Goal: Information Seeking & Learning: Learn about a topic

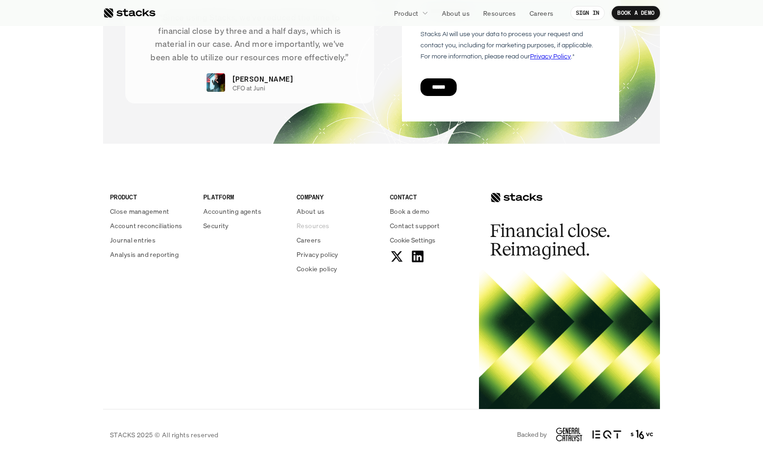
click at [323, 224] on p "Resources" at bounding box center [312, 226] width 33 height 10
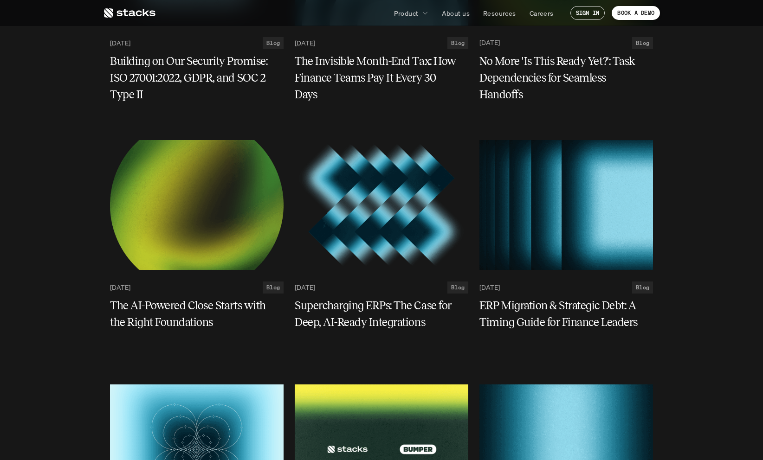
scroll to position [427, 0]
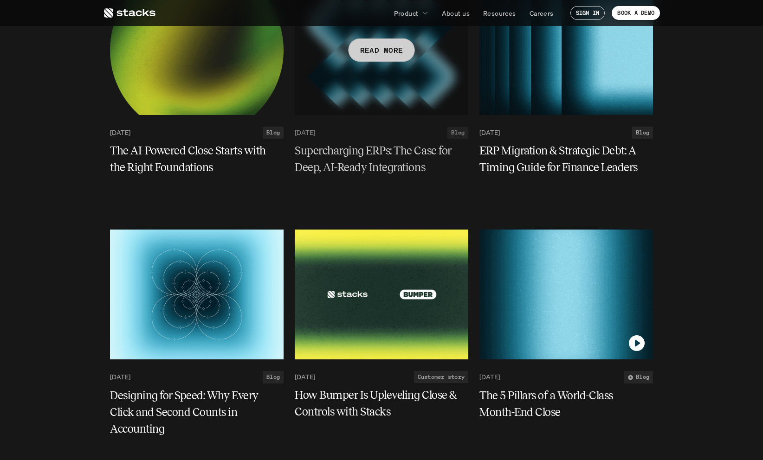
click at [414, 172] on h5 "Supercharging ERPs: The Case for Deep, AI-Ready Integrations" at bounding box center [376, 158] width 162 height 33
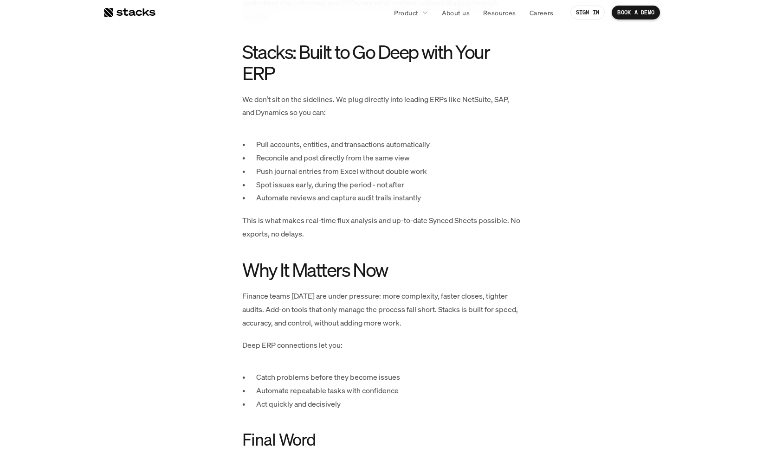
scroll to position [1342, 0]
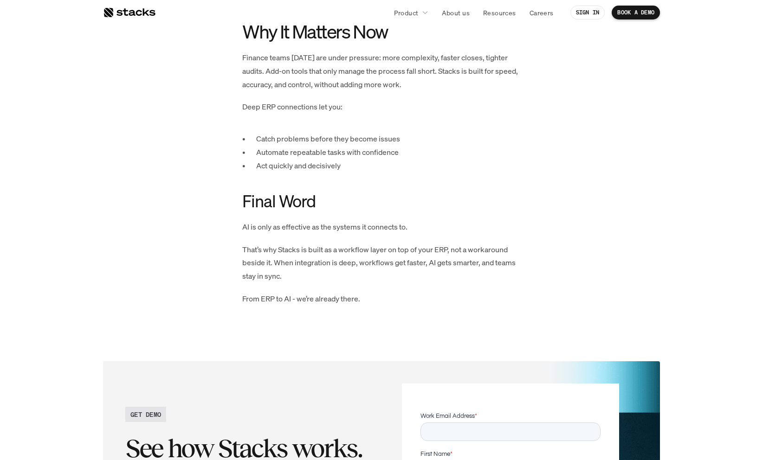
click at [362, 259] on p "That’s why Stacks is built as a workflow layer on top of your ERP, not a workar…" at bounding box center [381, 263] width 278 height 40
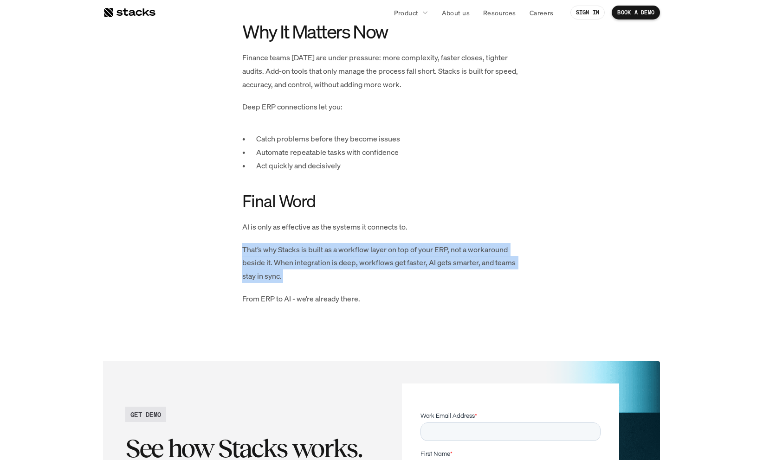
click at [362, 259] on p "That’s why Stacks is built as a workflow layer on top of your ERP, not a workar…" at bounding box center [381, 263] width 278 height 40
click at [333, 257] on p "That’s why Stacks is built as a workflow layer on top of your ERP, not a workar…" at bounding box center [381, 263] width 278 height 40
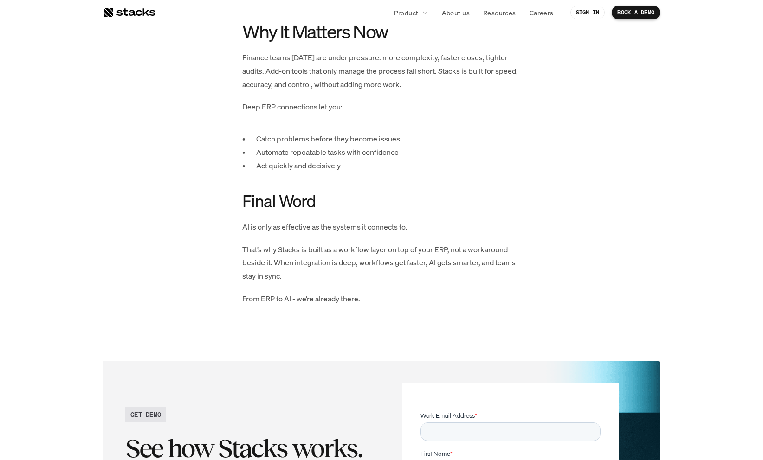
click at [375, 165] on p "Act quickly and decisively" at bounding box center [388, 165] width 264 height 13
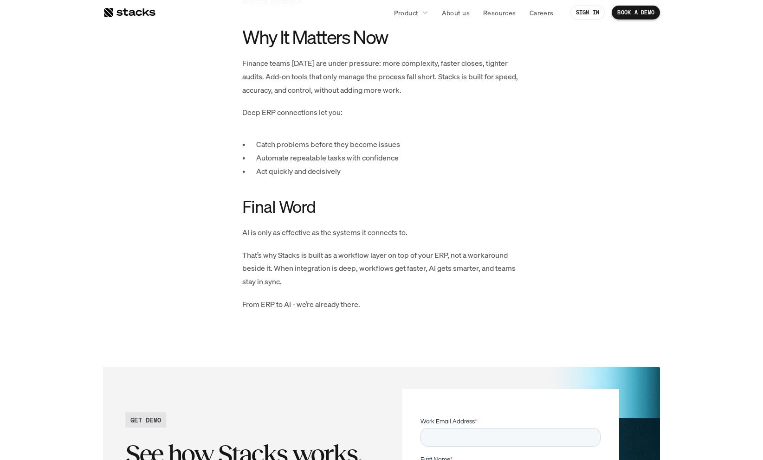
scroll to position [1324, 0]
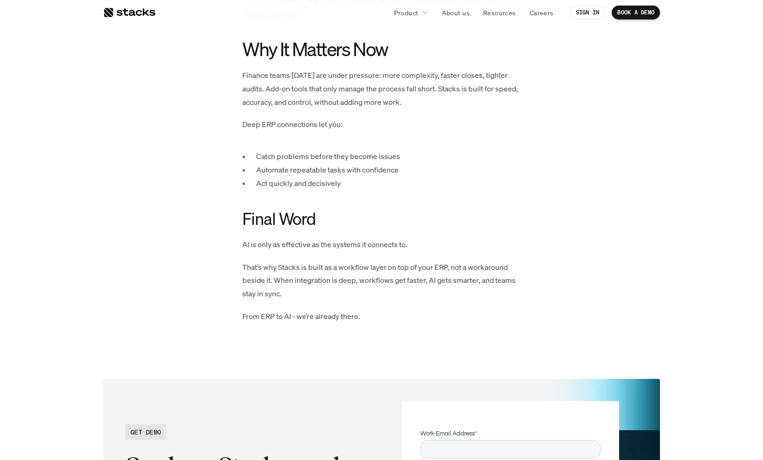
click at [385, 169] on p "Automate repeatable tasks with confidence" at bounding box center [388, 169] width 264 height 13
click at [383, 180] on p "Act quickly and decisively" at bounding box center [388, 183] width 264 height 13
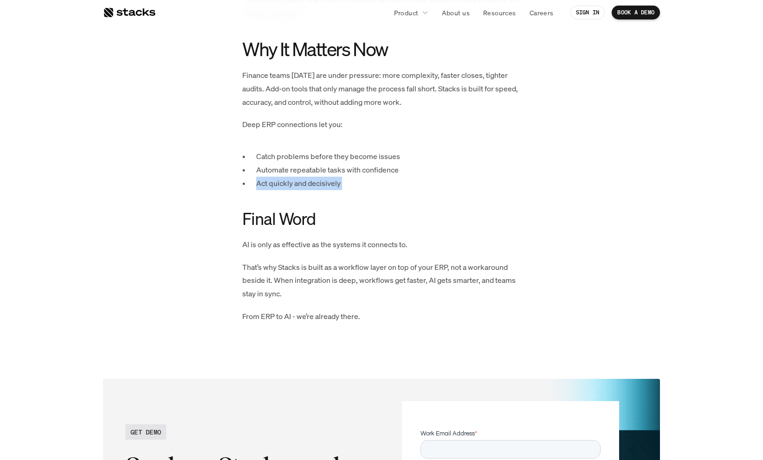
click at [383, 180] on p "Act quickly and decisively" at bounding box center [388, 183] width 264 height 13
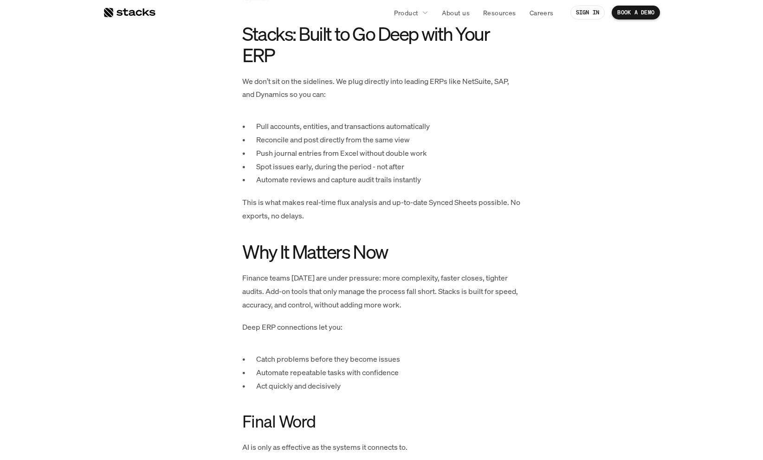
scroll to position [1115, 0]
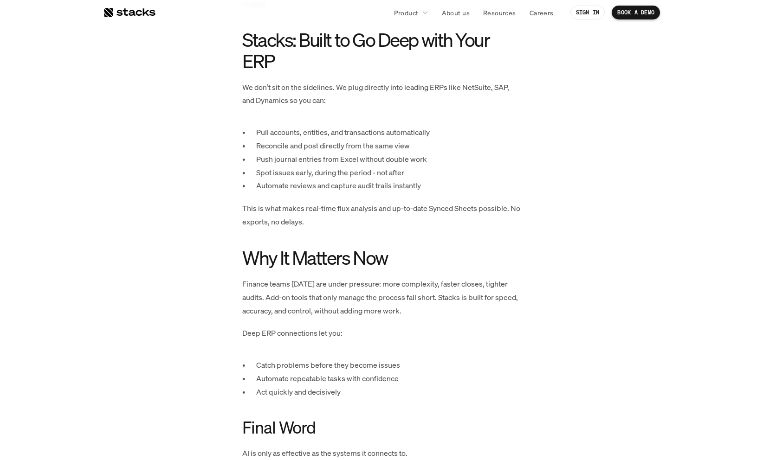
click at [298, 158] on p "Push journal entries from Excel without double work" at bounding box center [388, 159] width 264 height 13
click at [319, 161] on p "Push journal entries from Excel without double work" at bounding box center [388, 159] width 264 height 13
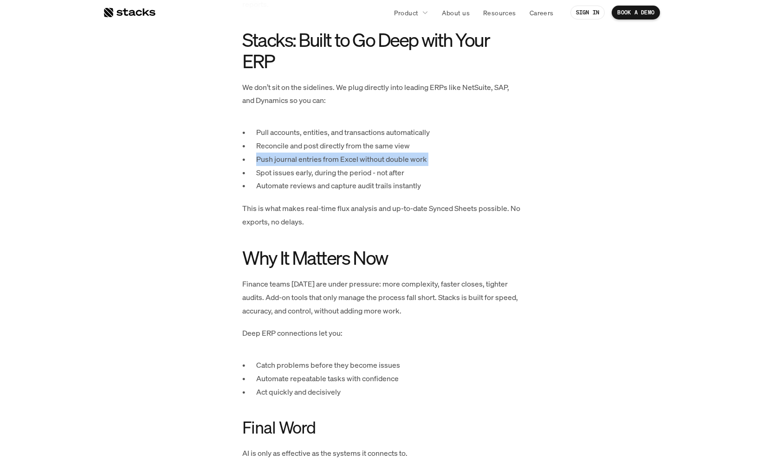
click at [319, 161] on p "Push journal entries from Excel without double work" at bounding box center [388, 159] width 264 height 13
click at [320, 178] on p "Spot issues early, during the period - not after" at bounding box center [388, 172] width 264 height 13
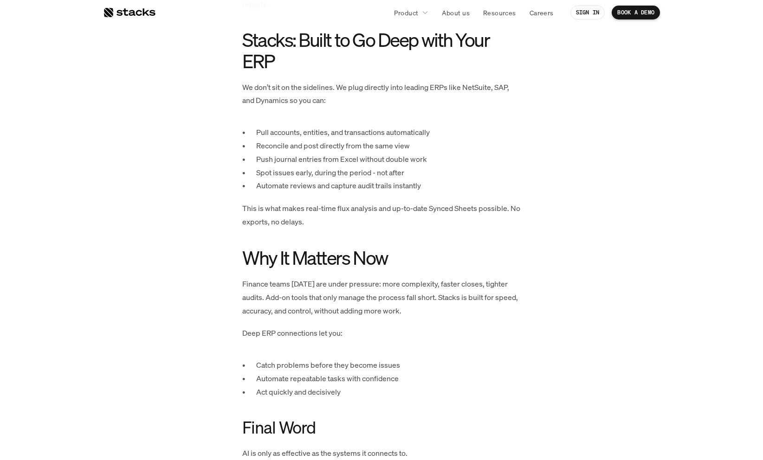
click at [318, 184] on p "Automate reviews and capture audit trails instantly" at bounding box center [388, 185] width 264 height 13
click at [337, 162] on p "Push journal entries from Excel without double work" at bounding box center [388, 159] width 264 height 13
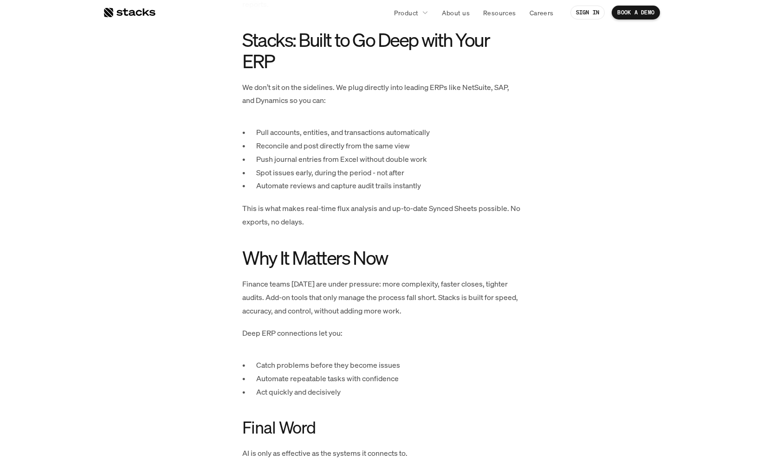
click at [337, 150] on p "Reconcile and post directly from the same view" at bounding box center [388, 145] width 264 height 13
click at [348, 129] on p "Pull accounts, entities, and transactions automatically" at bounding box center [388, 132] width 264 height 13
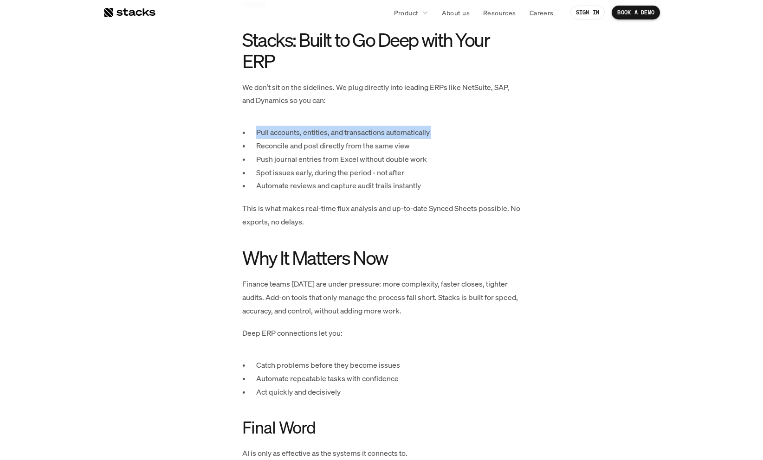
click at [348, 129] on p "Pull accounts, entities, and transactions automatically" at bounding box center [388, 132] width 264 height 13
click at [351, 170] on p "Spot issues early, during the period - not after" at bounding box center [388, 172] width 264 height 13
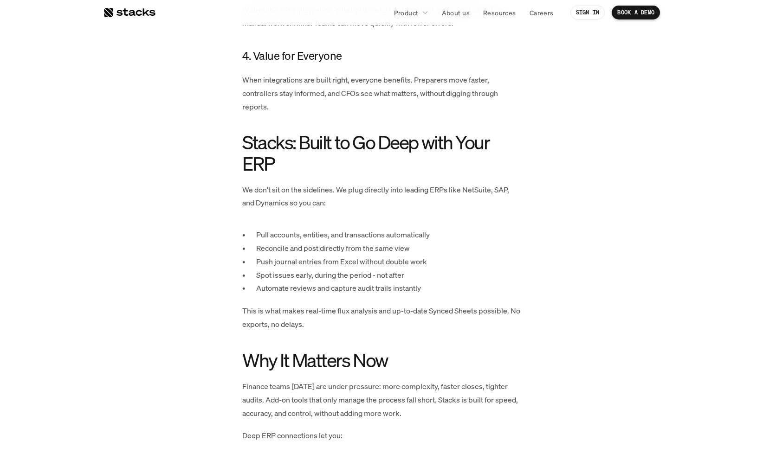
scroll to position [965, 0]
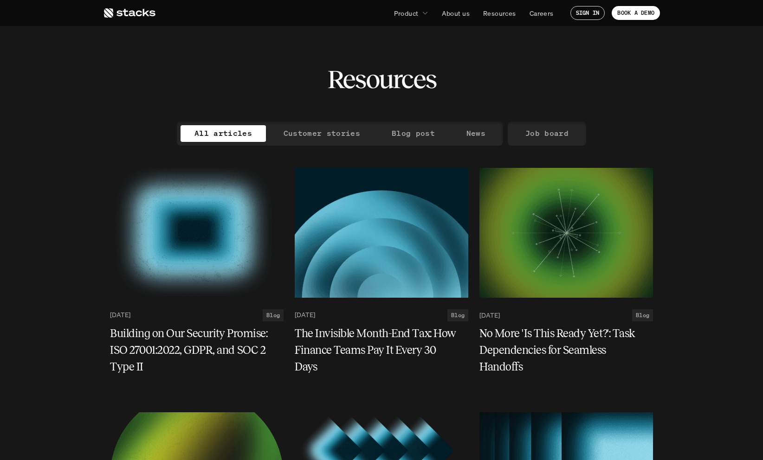
click at [497, 53] on div "Resources" at bounding box center [381, 61] width 557 height 66
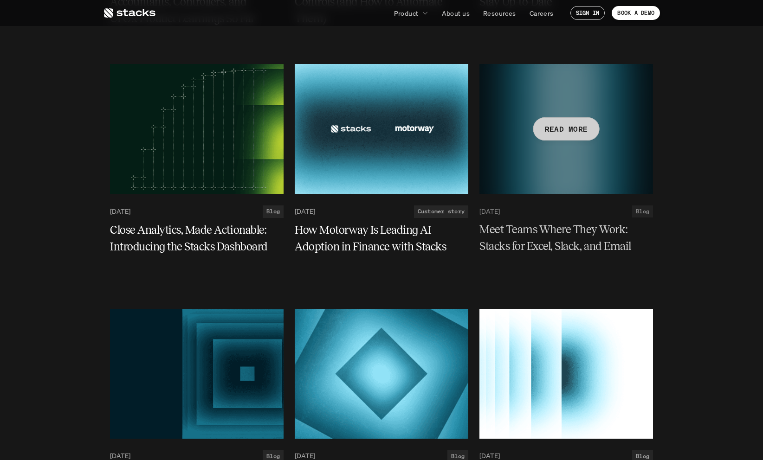
click at [558, 225] on h5 "Meet Teams Where They Work: Stacks for Excel, Slack, and Email" at bounding box center [560, 238] width 162 height 33
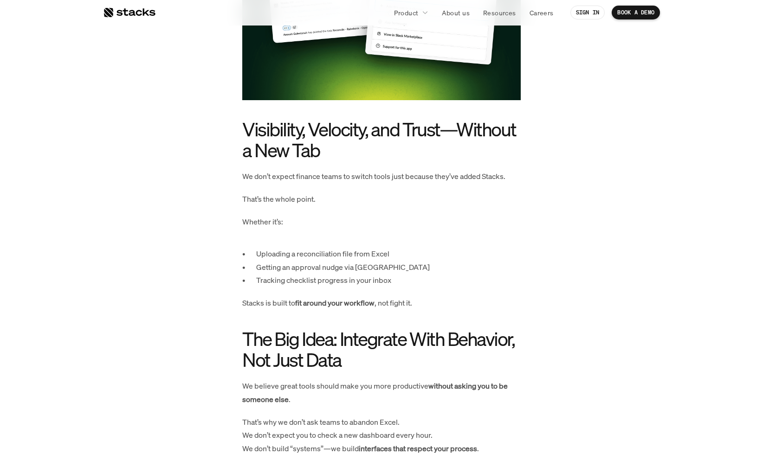
scroll to position [1856, 0]
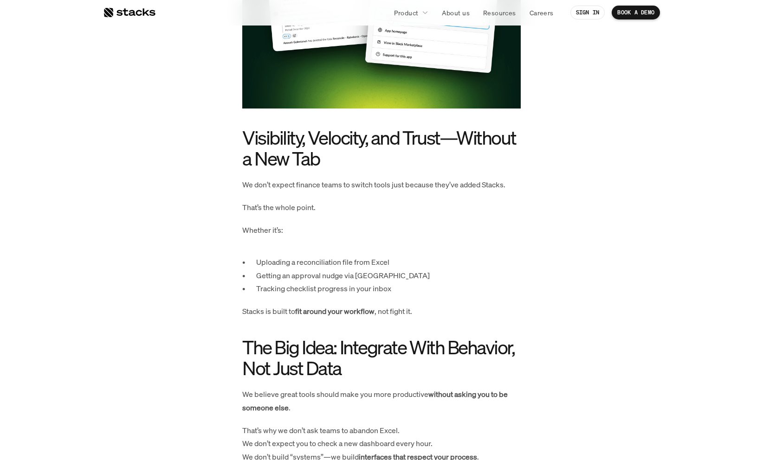
click at [330, 227] on p "Whether it’s:" at bounding box center [381, 230] width 278 height 13
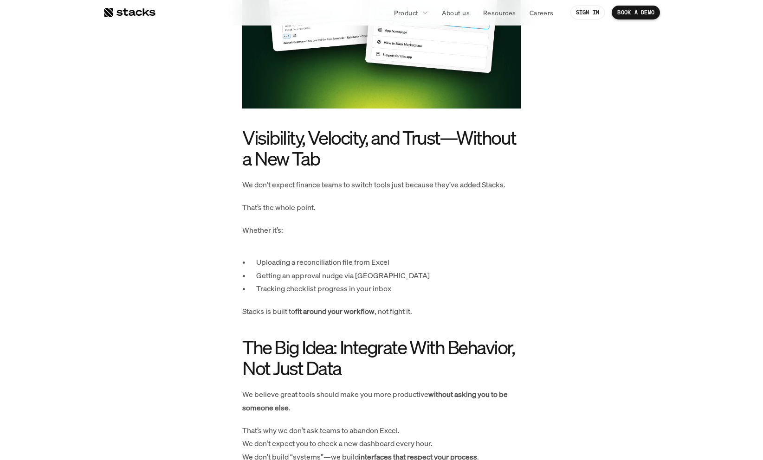
click at [330, 227] on p "Whether it’s:" at bounding box center [381, 230] width 278 height 13
click at [325, 256] on p "Uploading a reconciliation file from Excel" at bounding box center [388, 262] width 264 height 13
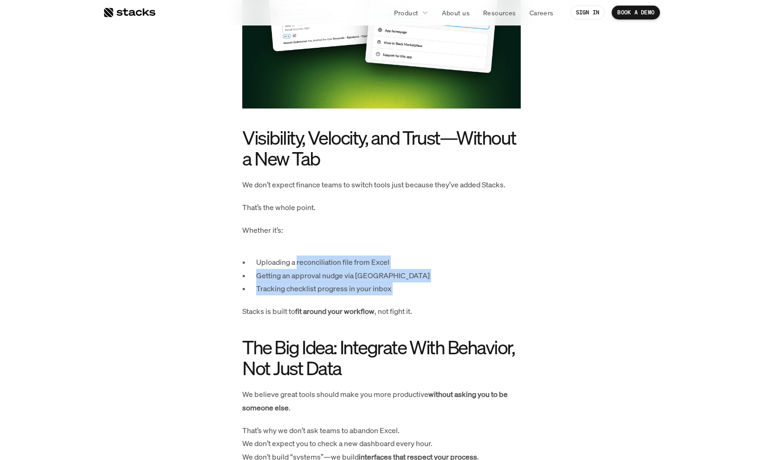
drag, startPoint x: 325, startPoint y: 255, endPoint x: 299, endPoint y: 292, distance: 45.0
click at [299, 292] on p "Tracking checklist progress in your inbox" at bounding box center [388, 288] width 264 height 13
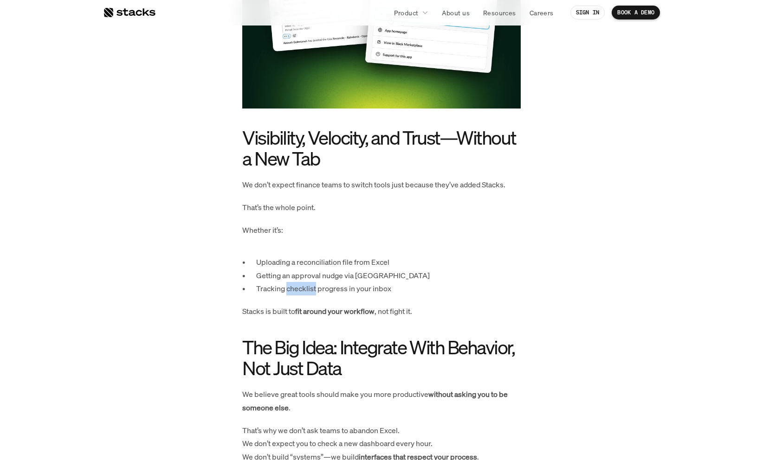
click at [299, 291] on p "Tracking checklist progress in your inbox" at bounding box center [388, 288] width 264 height 13
click at [300, 282] on p "Getting an approval nudge via [GEOGRAPHIC_DATA]" at bounding box center [388, 275] width 264 height 13
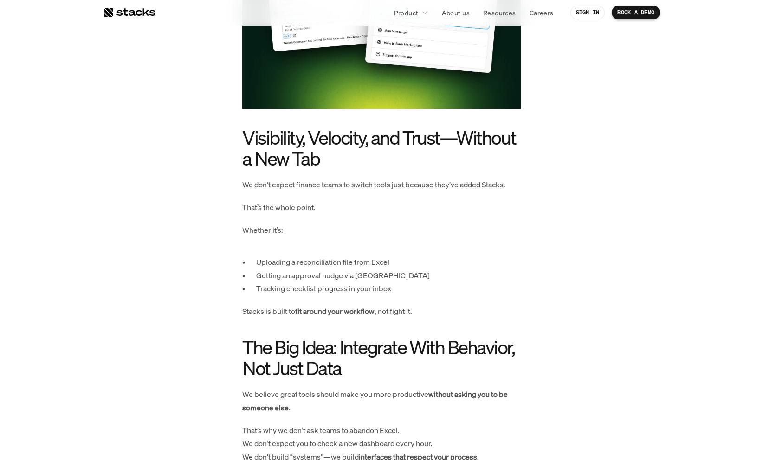
drag, startPoint x: 308, startPoint y: 252, endPoint x: 434, endPoint y: 247, distance: 126.3
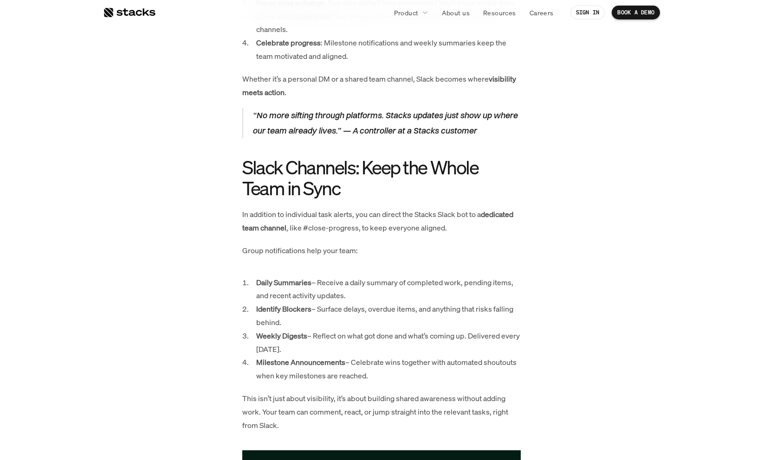
scroll to position [671, 0]
